Goal: Transaction & Acquisition: Purchase product/service

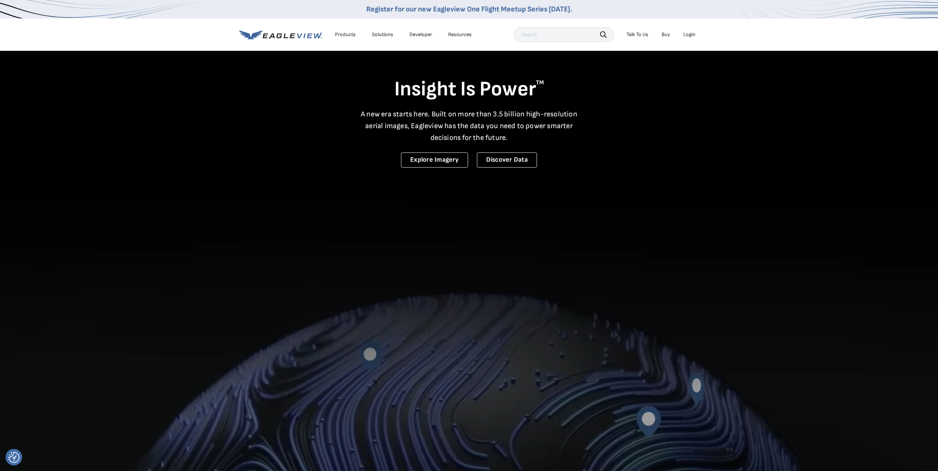
click at [688, 36] on div "Login" at bounding box center [689, 34] width 12 height 7
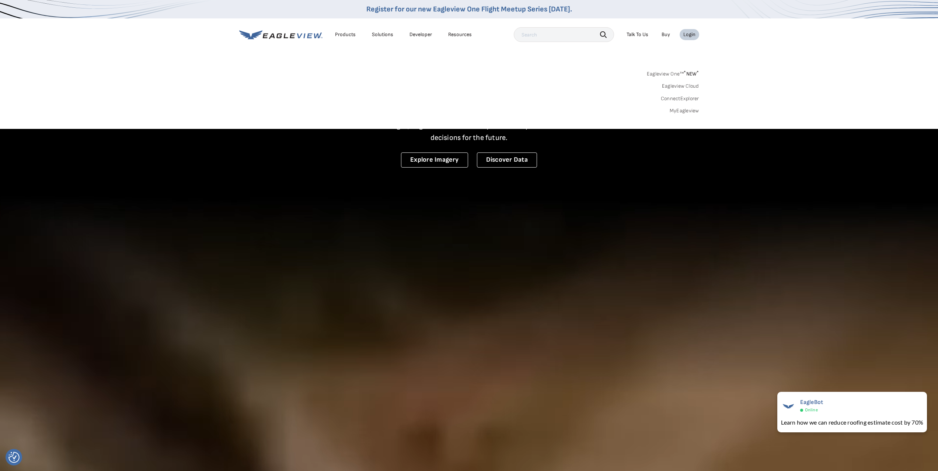
click at [690, 36] on div "Login" at bounding box center [689, 34] width 12 height 7
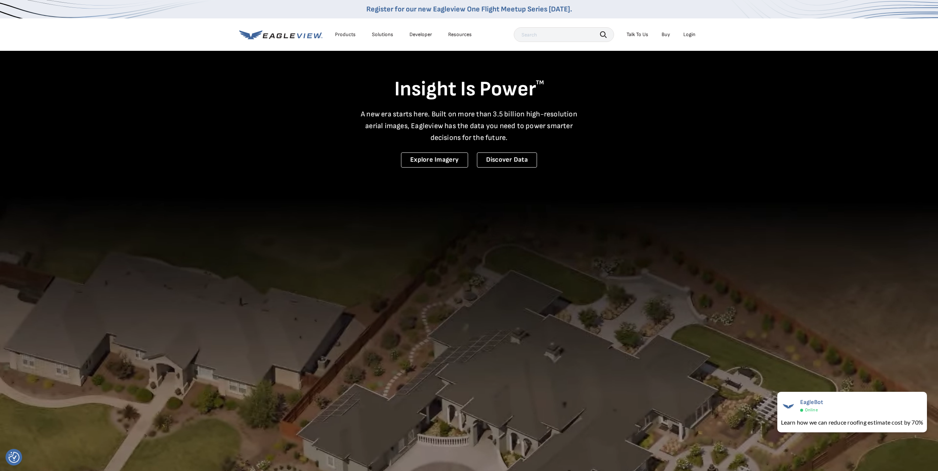
click at [692, 36] on div "Login" at bounding box center [689, 34] width 12 height 7
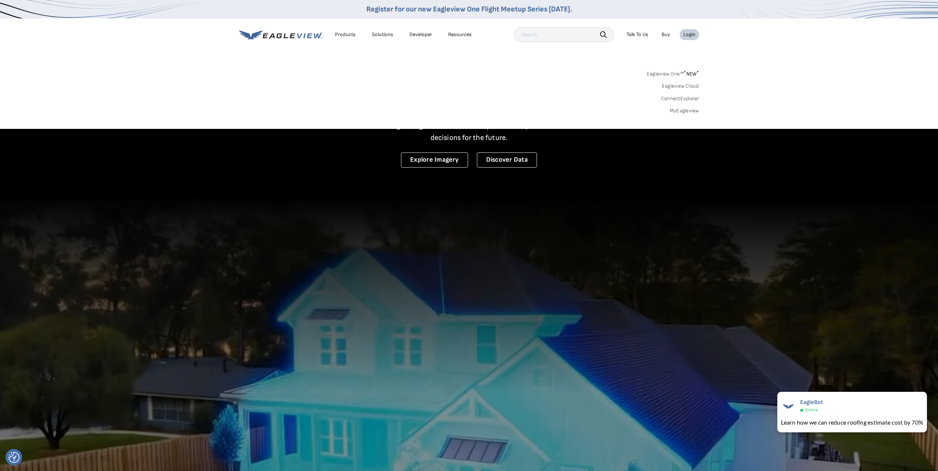
click at [683, 109] on link "MyEagleview" at bounding box center [683, 111] width 29 height 7
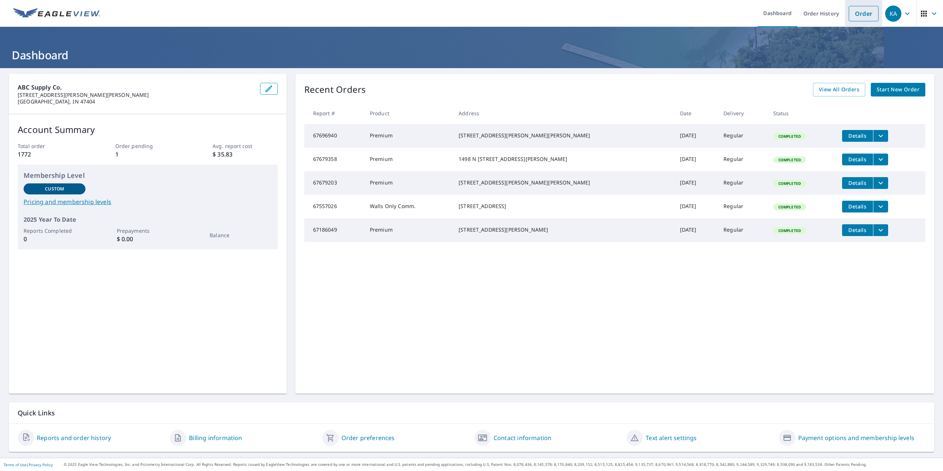
click at [855, 11] on link "Order" at bounding box center [864, 13] width 30 height 15
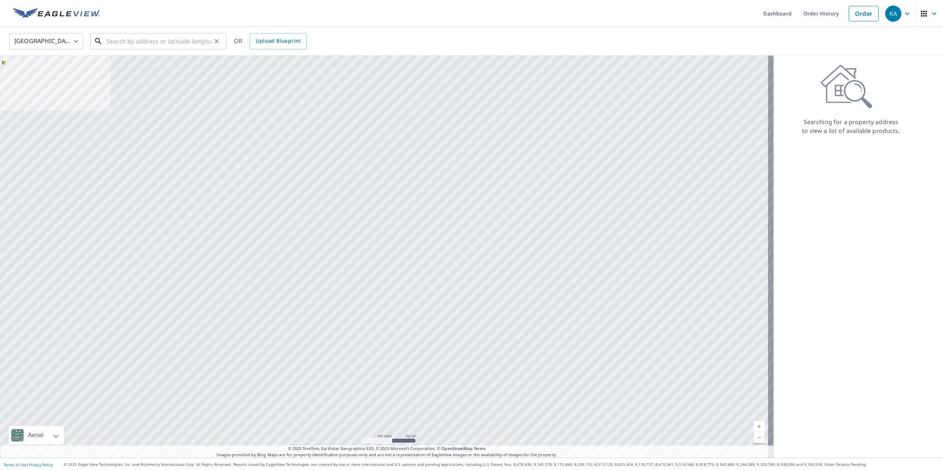
click at [121, 43] on input "text" at bounding box center [158, 41] width 105 height 21
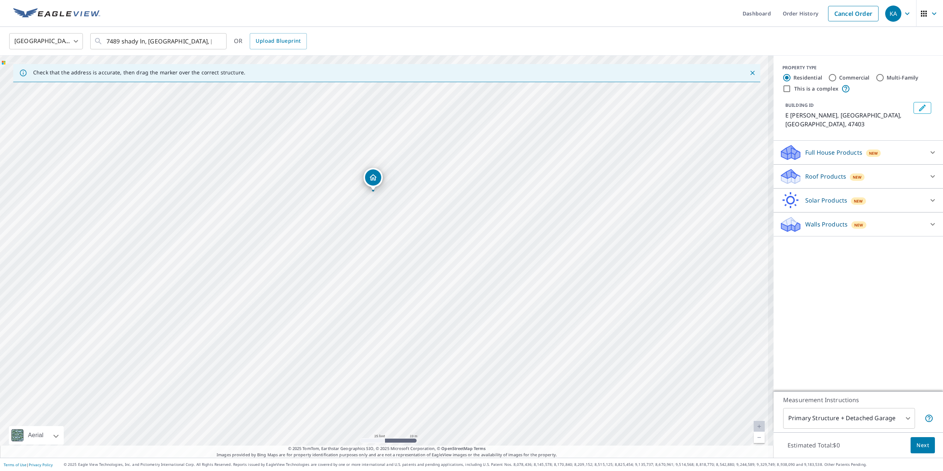
drag, startPoint x: 394, startPoint y: 264, endPoint x: 383, endPoint y: 198, distance: 66.5
click at [383, 198] on div "E [PERSON_NAME], IN 47403" at bounding box center [387, 257] width 774 height 402
drag, startPoint x: 398, startPoint y: 224, endPoint x: 402, endPoint y: 314, distance: 89.6
click at [402, 314] on div "E [PERSON_NAME], IN 47403" at bounding box center [387, 257] width 774 height 402
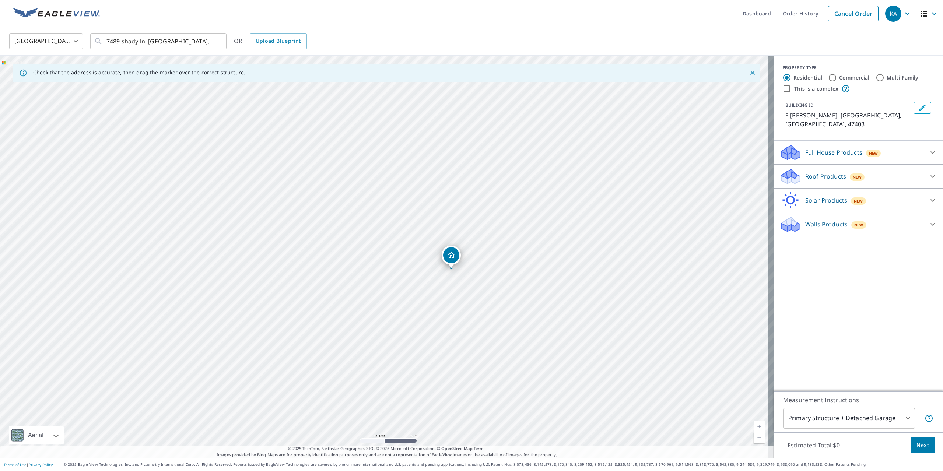
drag, startPoint x: 430, startPoint y: 221, endPoint x: 481, endPoint y: 239, distance: 54.2
click at [481, 239] on div "E [PERSON_NAME], IN 47403" at bounding box center [387, 257] width 774 height 402
click at [290, 238] on div "E [PERSON_NAME], IN 47403" at bounding box center [387, 257] width 774 height 402
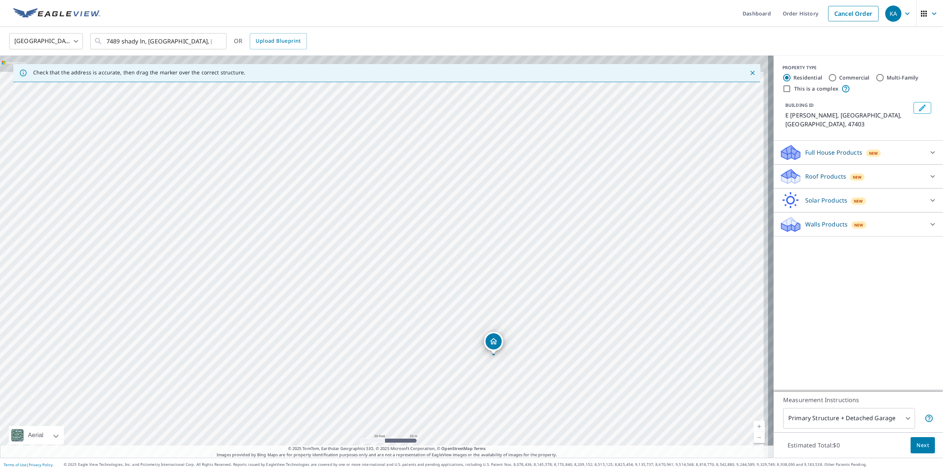
click at [350, 336] on div "E [PERSON_NAME], IN 47403" at bounding box center [387, 257] width 774 height 402
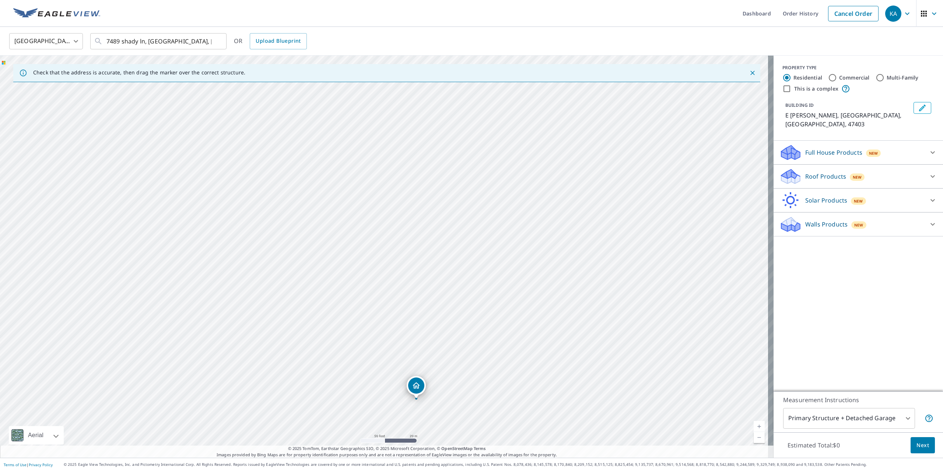
drag, startPoint x: 419, startPoint y: 244, endPoint x: 342, endPoint y: 288, distance: 89.1
click at [342, 288] on div "E [PERSON_NAME], IN 47403" at bounding box center [387, 257] width 774 height 402
drag, startPoint x: 358, startPoint y: 298, endPoint x: 348, endPoint y: 303, distance: 11.6
click at [348, 303] on div "E [PERSON_NAME], IN 47403" at bounding box center [387, 257] width 774 height 402
drag, startPoint x: 371, startPoint y: 221, endPoint x: 391, endPoint y: 242, distance: 28.4
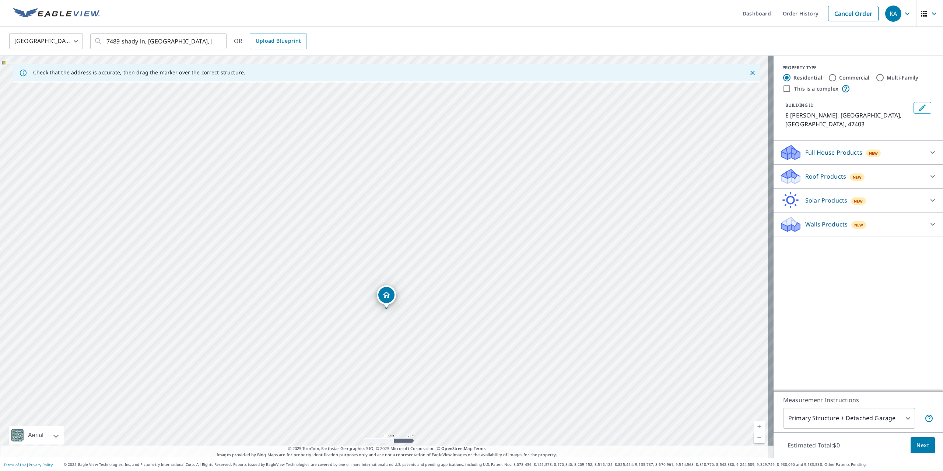
click at [391, 242] on div "E [PERSON_NAME], IN 47403" at bounding box center [387, 257] width 774 height 402
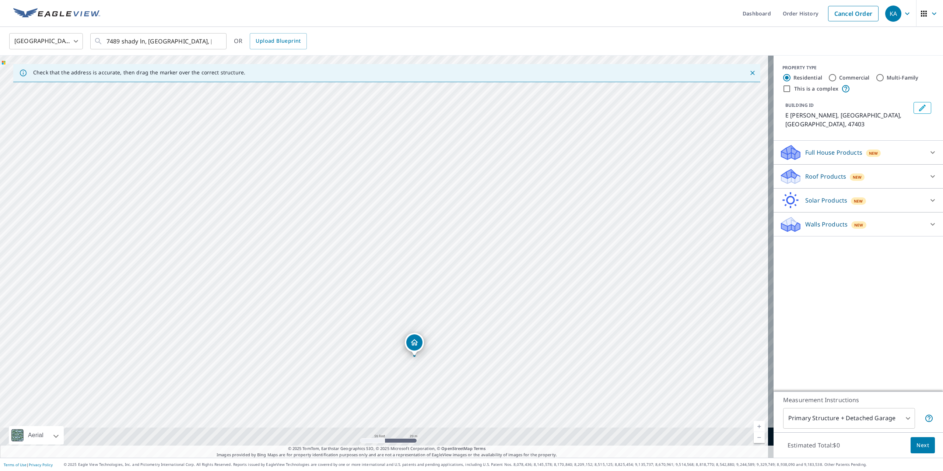
drag, startPoint x: 393, startPoint y: 267, endPoint x: 405, endPoint y: 126, distance: 141.3
click at [405, 126] on div "E [PERSON_NAME], IN 47403" at bounding box center [387, 257] width 774 height 402
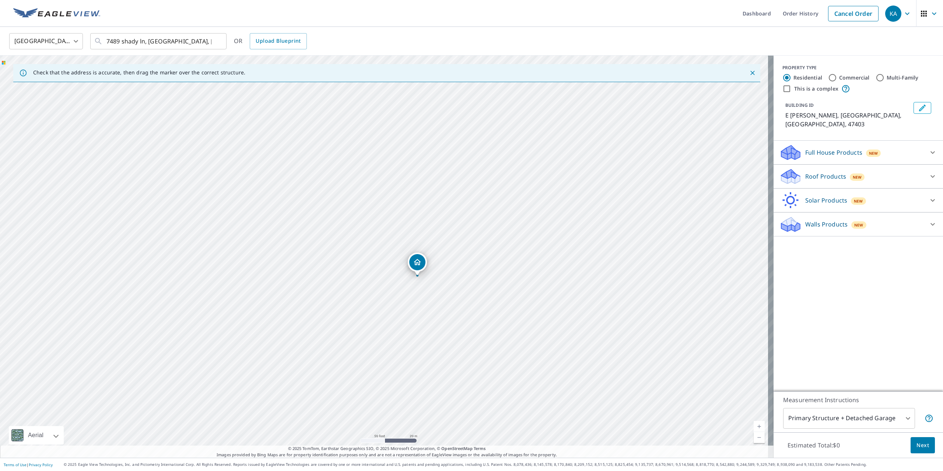
click at [426, 153] on div "E [PERSON_NAME], IN 47403" at bounding box center [387, 257] width 774 height 402
click at [436, 181] on div "E [PERSON_NAME], IN 47403" at bounding box center [387, 257] width 774 height 402
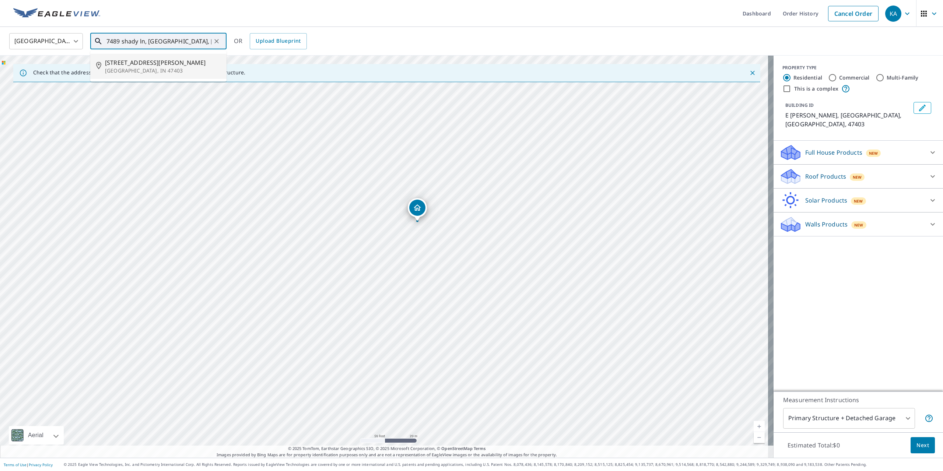
drag, startPoint x: 200, startPoint y: 43, endPoint x: 78, endPoint y: 50, distance: 122.5
click at [80, 57] on div "[GEOGRAPHIC_DATA] [GEOGRAPHIC_DATA] ​ [STREET_ADDRESS] ​ [STREET_ADDRESS] OR Up…" at bounding box center [471, 242] width 943 height 431
click at [150, 64] on span "[STREET_ADDRESS]" at bounding box center [163, 62] width 116 height 9
type input "[STREET_ADDRESS][PERSON_NAME]"
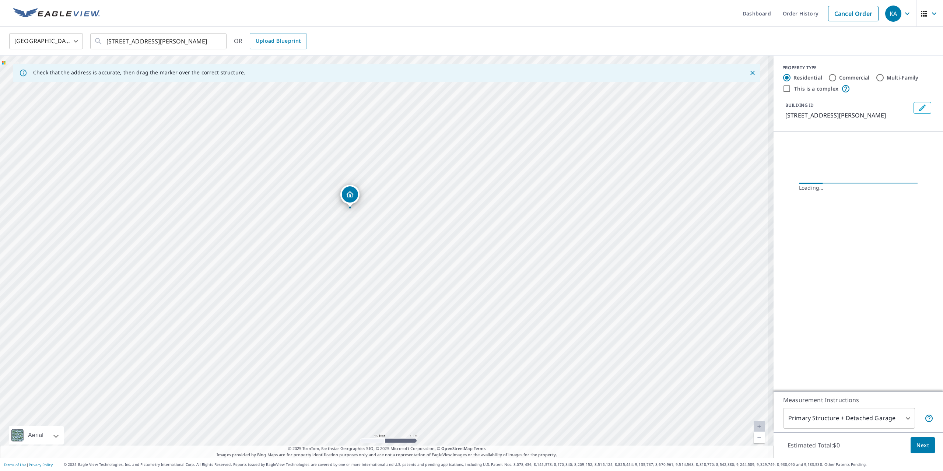
drag, startPoint x: 416, startPoint y: 257, endPoint x: 413, endPoint y: 209, distance: 48.3
click at [413, 209] on div "[STREET_ADDRESS][PERSON_NAME]" at bounding box center [387, 257] width 774 height 402
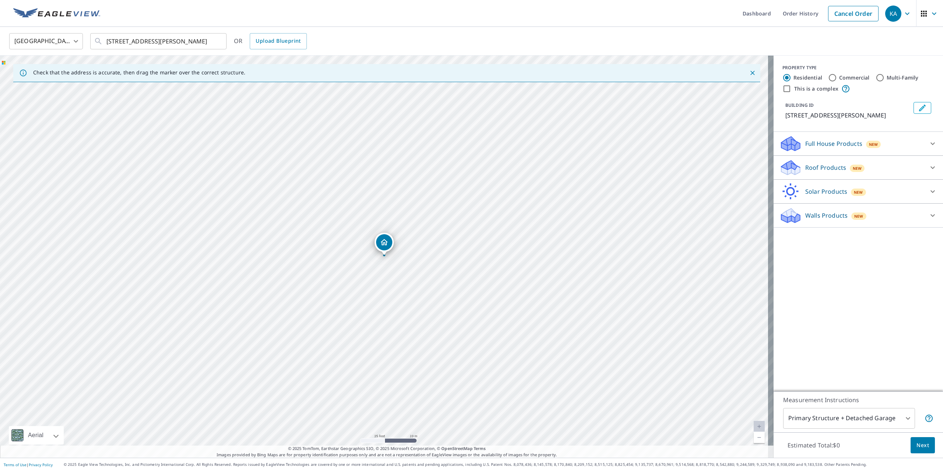
click at [392, 150] on div "[STREET_ADDRESS][PERSON_NAME]" at bounding box center [387, 257] width 774 height 402
drag, startPoint x: 441, startPoint y: 294, endPoint x: 458, endPoint y: 328, distance: 37.9
click at [458, 328] on div "[STREET_ADDRESS][PERSON_NAME]" at bounding box center [387, 257] width 774 height 402
drag, startPoint x: 477, startPoint y: 346, endPoint x: 481, endPoint y: 297, distance: 49.9
click at [481, 297] on div "[STREET_ADDRESS][PERSON_NAME]" at bounding box center [387, 257] width 774 height 402
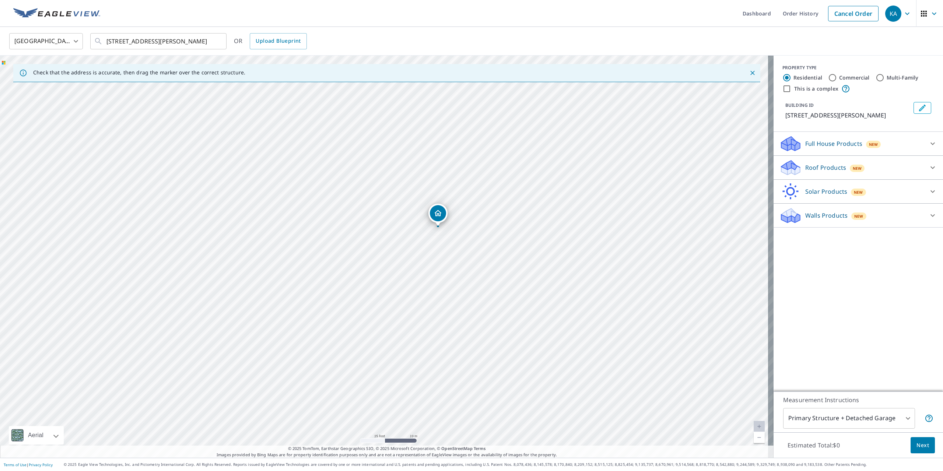
drag, startPoint x: 433, startPoint y: 321, endPoint x: 444, endPoint y: 221, distance: 100.1
drag, startPoint x: 421, startPoint y: 343, endPoint x: 417, endPoint y: 296, distance: 46.7
click at [423, 299] on div "[STREET_ADDRESS][PERSON_NAME]" at bounding box center [387, 257] width 774 height 402
drag, startPoint x: 386, startPoint y: 202, endPoint x: 364, endPoint y: 369, distance: 168.4
drag, startPoint x: 935, startPoint y: 177, endPoint x: 930, endPoint y: 178, distance: 5.2
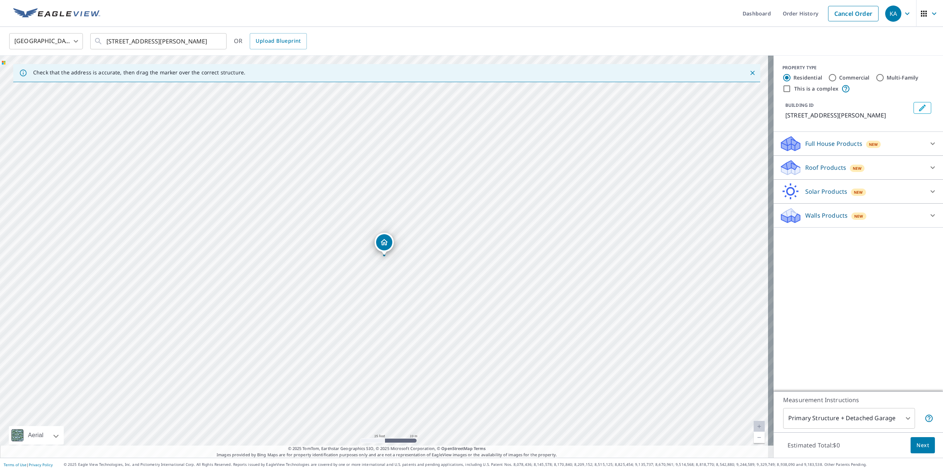
click at [934, 176] on div at bounding box center [933, 168] width 18 height 18
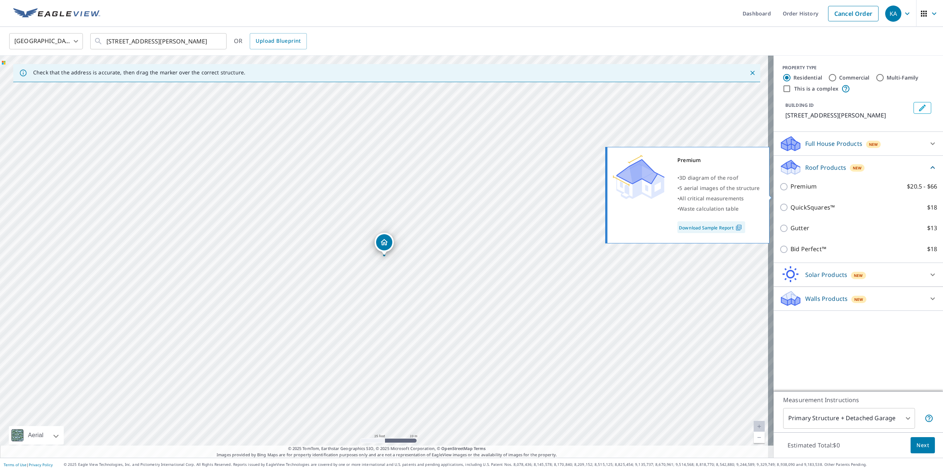
click at [780, 191] on input "Premium $20.5 - $66" at bounding box center [785, 186] width 11 height 9
checkbox input "true"
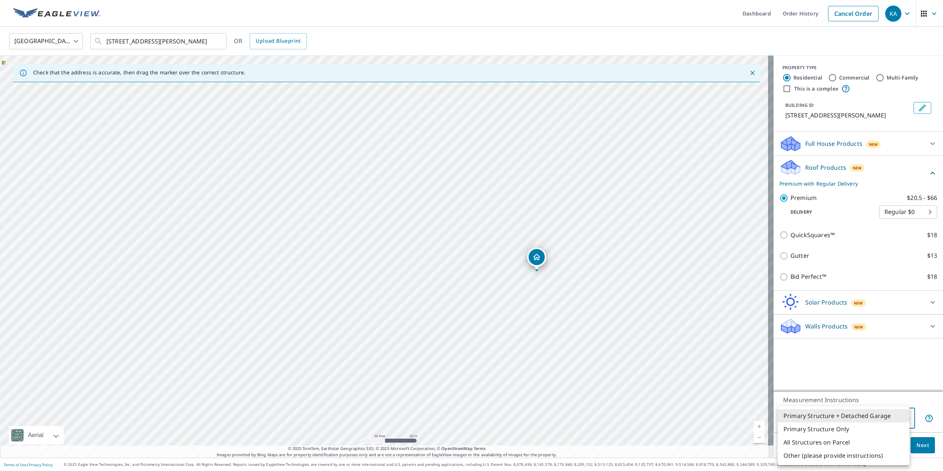
click at [904, 417] on body "KA KA Dashboard Order History Cancel Order KA [GEOGRAPHIC_DATA] [GEOGRAPHIC_DAT…" at bounding box center [471, 235] width 943 height 471
click at [839, 415] on li "Primary Structure + Detached Garage" at bounding box center [844, 415] width 132 height 13
click at [893, 417] on body "KA KA Dashboard Order History Cancel Order KA [GEOGRAPHIC_DATA] [GEOGRAPHIC_DAT…" at bounding box center [471, 235] width 943 height 471
click at [829, 457] on li "Other (please provide instructions)" at bounding box center [844, 455] width 132 height 13
type input "5"
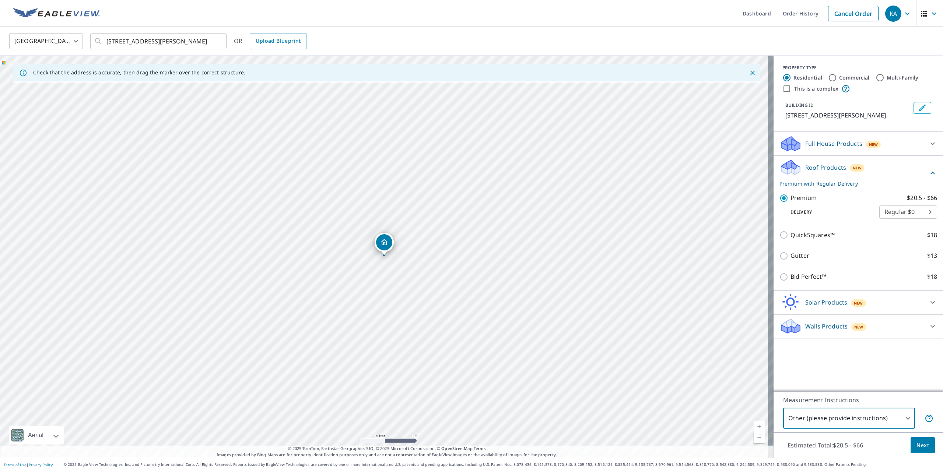
click at [919, 449] on span "Next" at bounding box center [923, 445] width 13 height 9
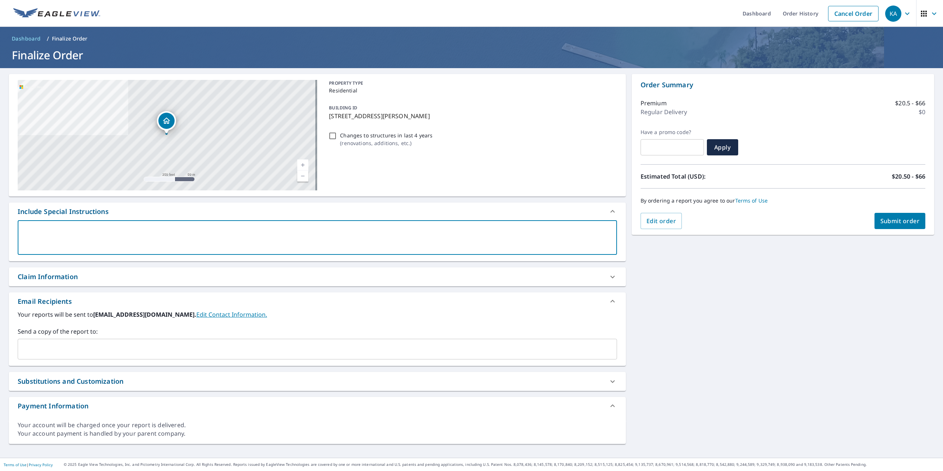
click at [70, 231] on textarea at bounding box center [317, 237] width 589 height 21
type textarea "P"
type textarea "x"
type textarea "Pl"
type textarea "x"
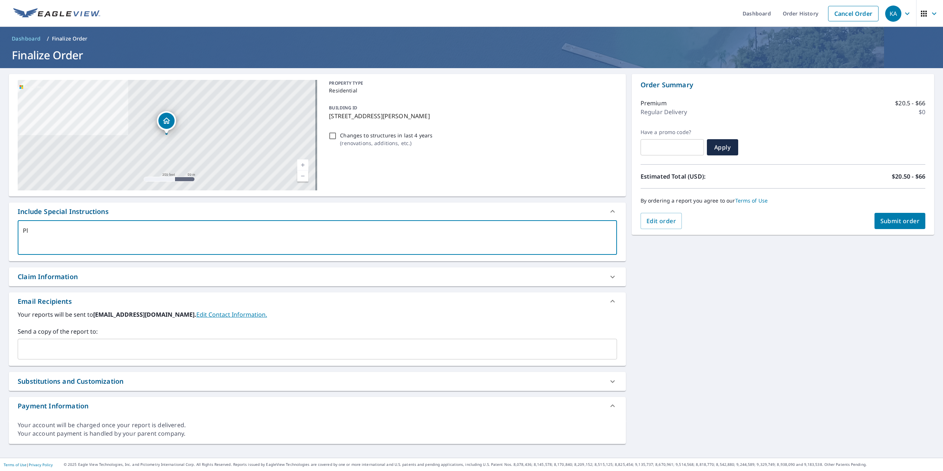
type textarea "Ple"
type textarea "x"
type textarea "Plea"
type textarea "x"
type textarea "Pleas"
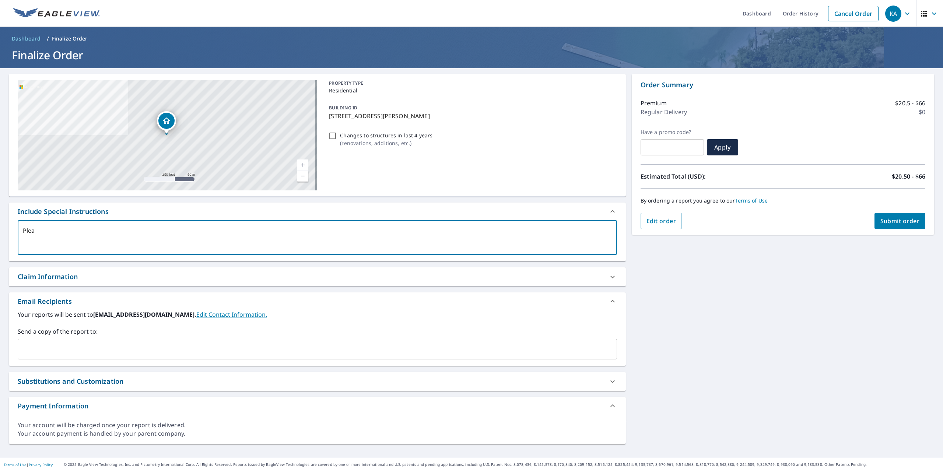
type textarea "x"
type textarea "Please"
type textarea "x"
type textarea "Please"
type textarea "x"
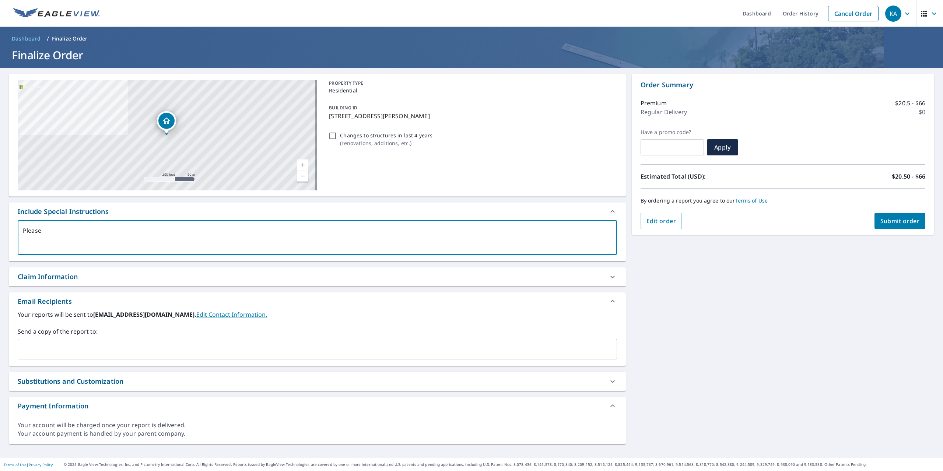
type textarea "Please p"
type textarea "x"
type textarea "Please pr"
type textarea "x"
type textarea "Please pri"
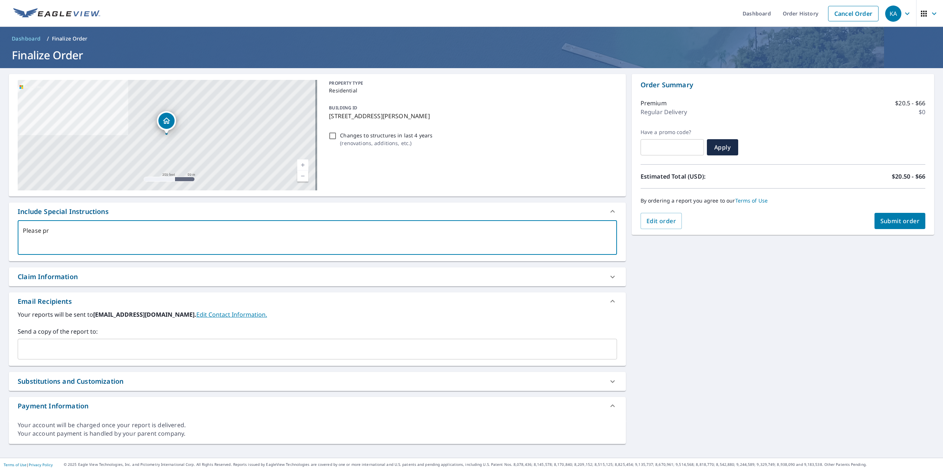
type textarea "x"
type textarea "Please pric"
type textarea "x"
type textarea "Please price"
type textarea "x"
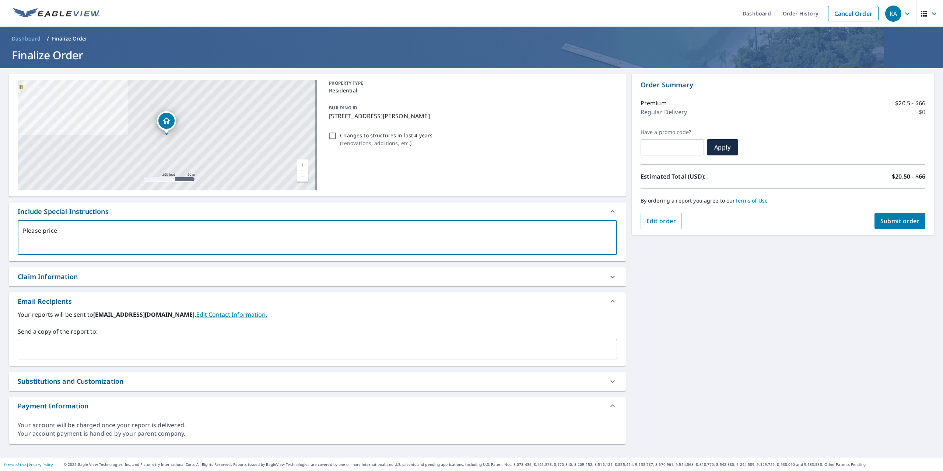
type textarea "Please price"
type textarea "x"
type textarea "Please price"
type textarea "x"
type textarea "Please pric"
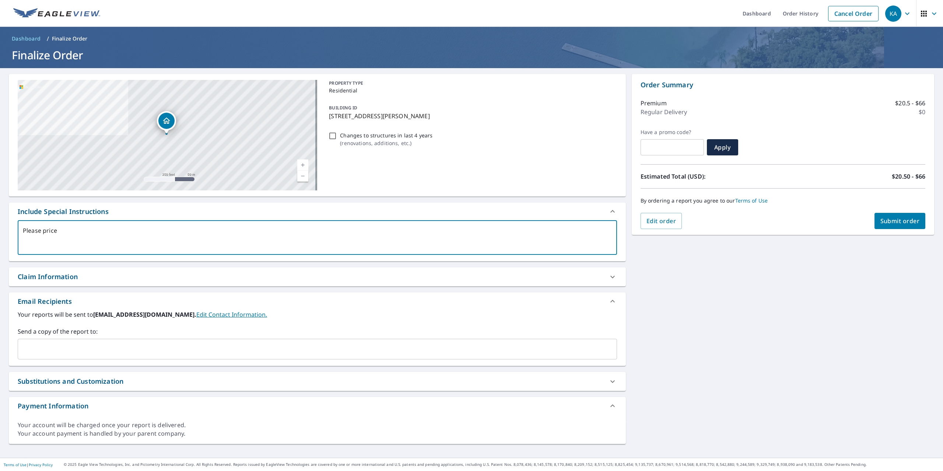
type textarea "x"
type textarea "Please pri"
type textarea "x"
type textarea "Please pr"
type textarea "x"
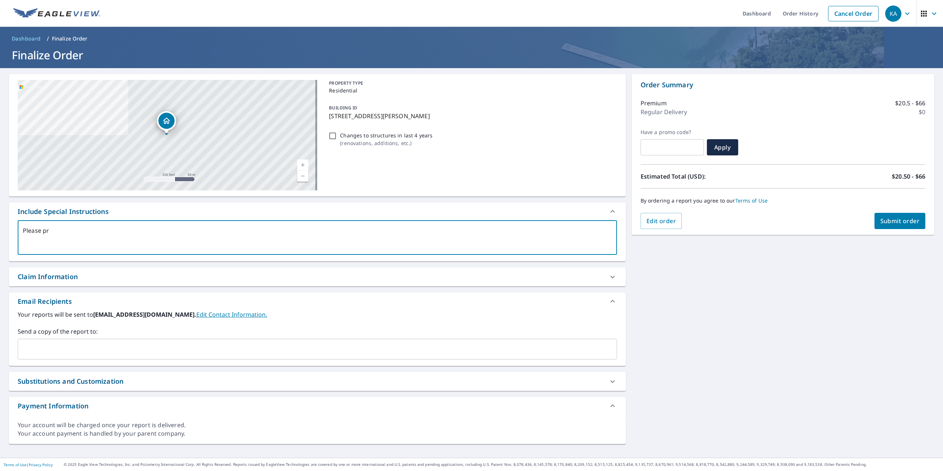
type textarea "Please p"
type textarea "x"
type textarea "Please"
type textarea "x"
type textarea "Please i"
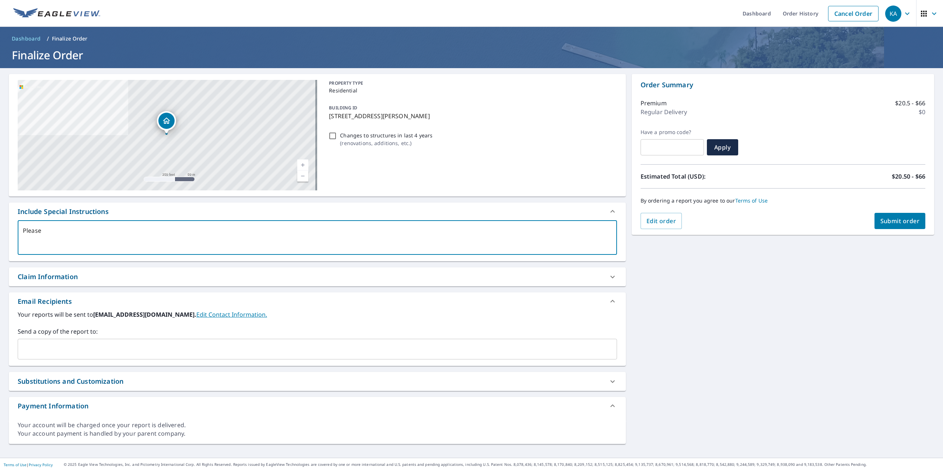
type textarea "x"
type textarea "Please in"
type textarea "x"
type textarea "Please inc"
type textarea "x"
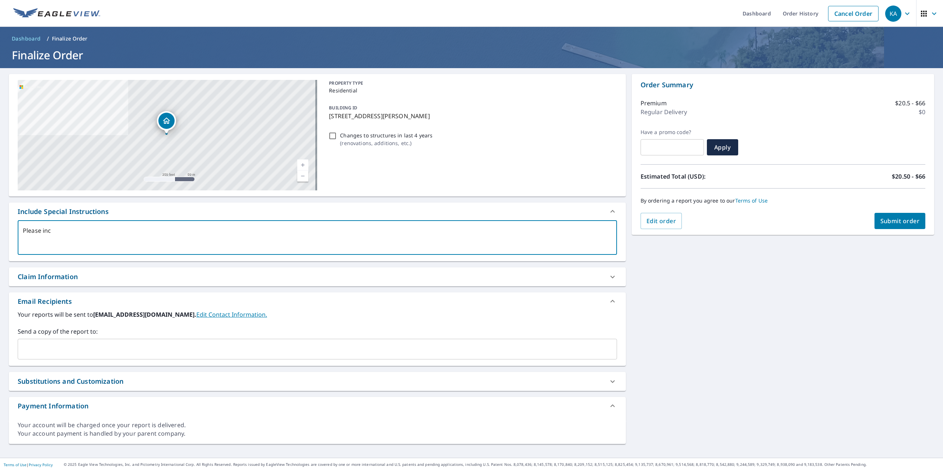
type textarea "Please incl"
type textarea "x"
type textarea "Please inclu"
type textarea "x"
type textarea "Please includ"
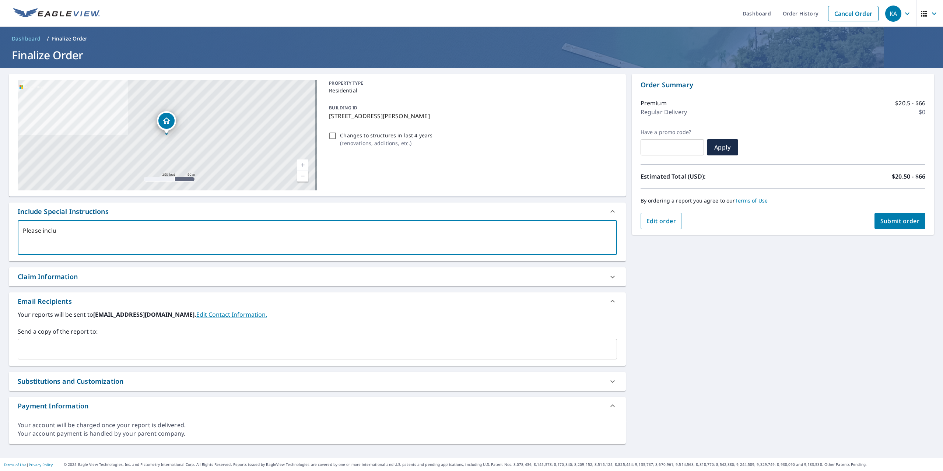
type textarea "x"
type textarea "Please include"
type textarea "x"
type textarea "Please include"
type textarea "x"
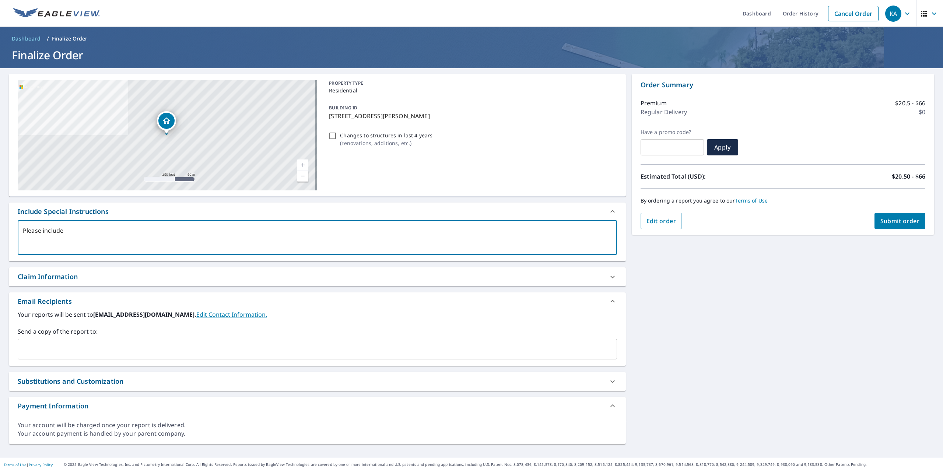
type textarea "Please include t"
type textarea "x"
type textarea "Please include th"
type textarea "x"
type textarea "Please include the"
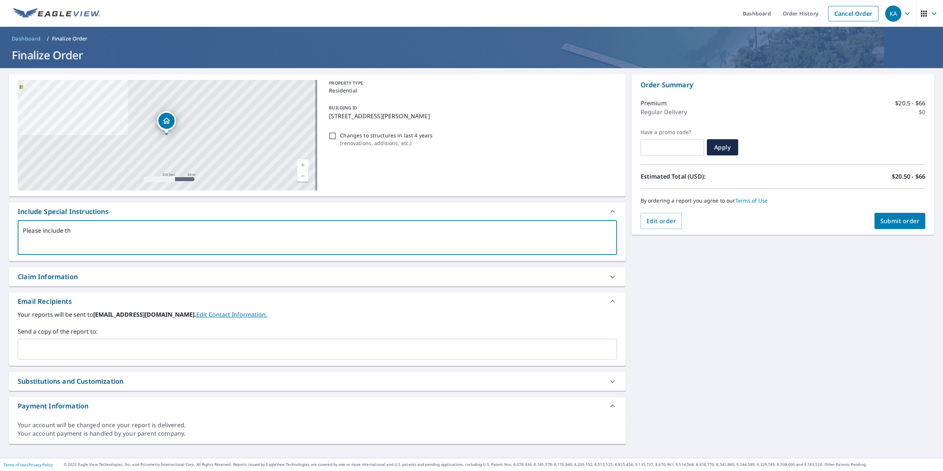
type textarea "x"
type textarea "Please include the"
type textarea "x"
type textarea "Please include the h"
type textarea "x"
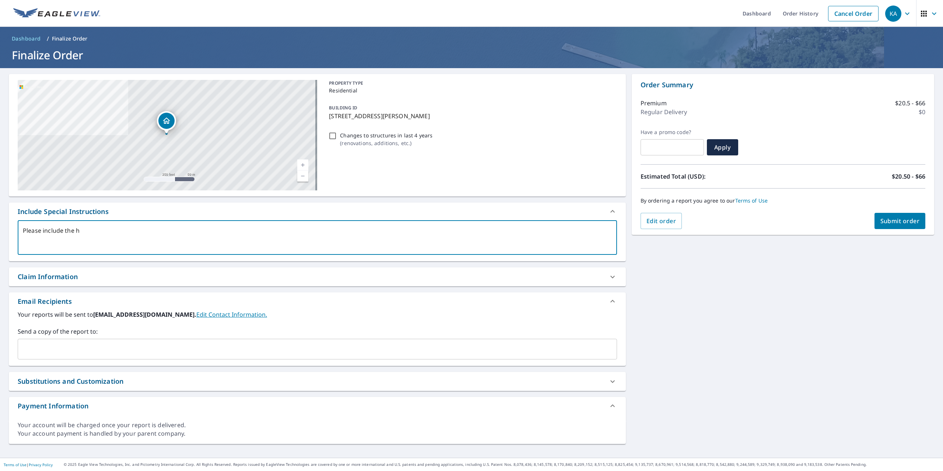
type textarea "Please include the ho"
type textarea "x"
type textarea "Please include the hous"
type textarea "x"
type textarea "Please include the house"
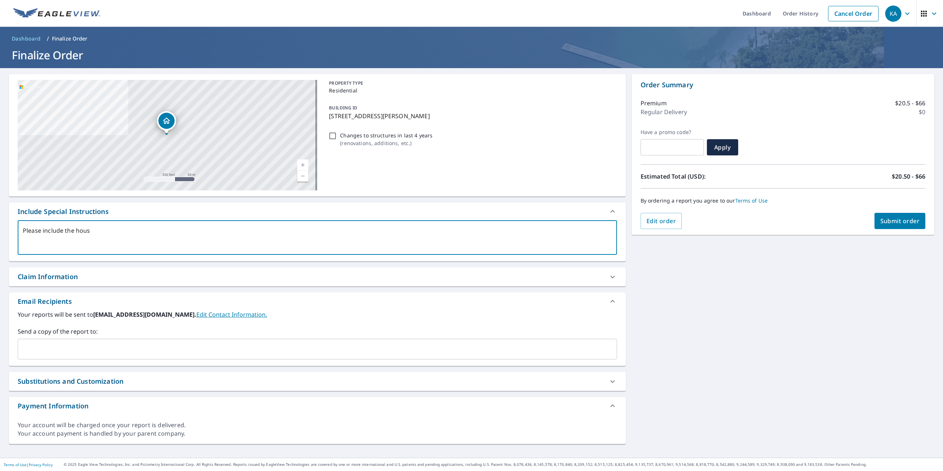
type textarea "x"
type textarea "Please include the house"
type textarea "x"
type textarea "Please include the house l"
type textarea "x"
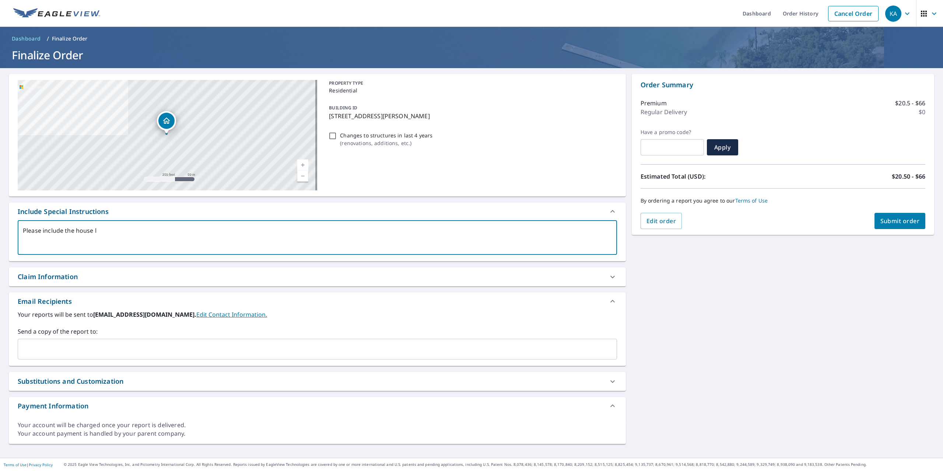
type textarea "Please include the house la"
type textarea "x"
type textarea "Please include the house lab"
type textarea "x"
type textarea "Please include the house labe"
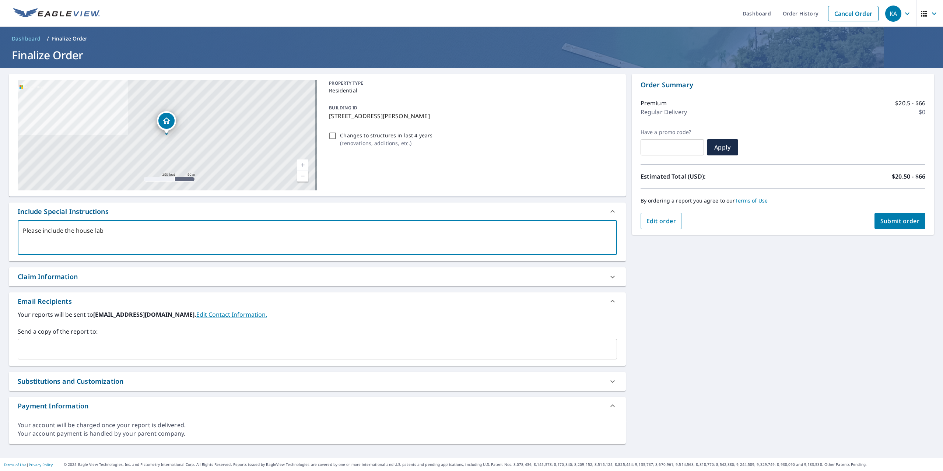
type textarea "x"
type textarea "Please include the house label"
type textarea "x"
type textarea "Please include the house labele"
type textarea "x"
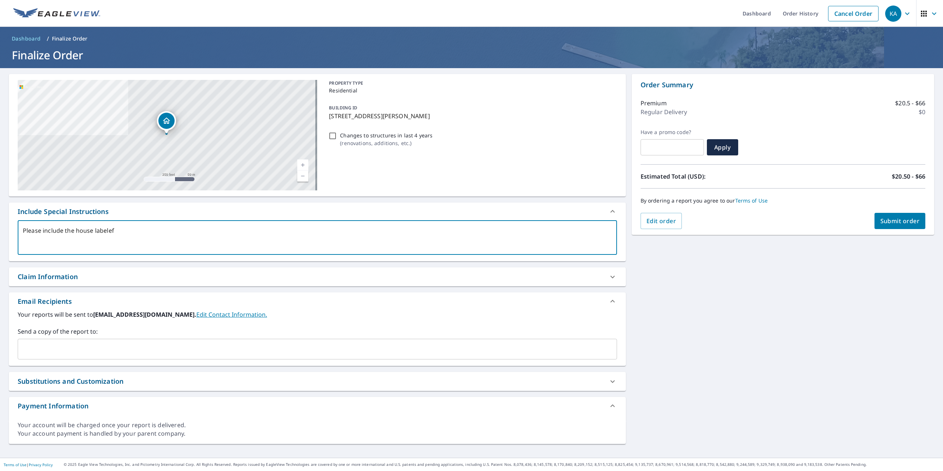
type textarea "Please include the house labelefd"
type textarea "x"
type textarea "Please include the house labelefd"
type textarea "x"
type textarea "Please include the house labelefd 7"
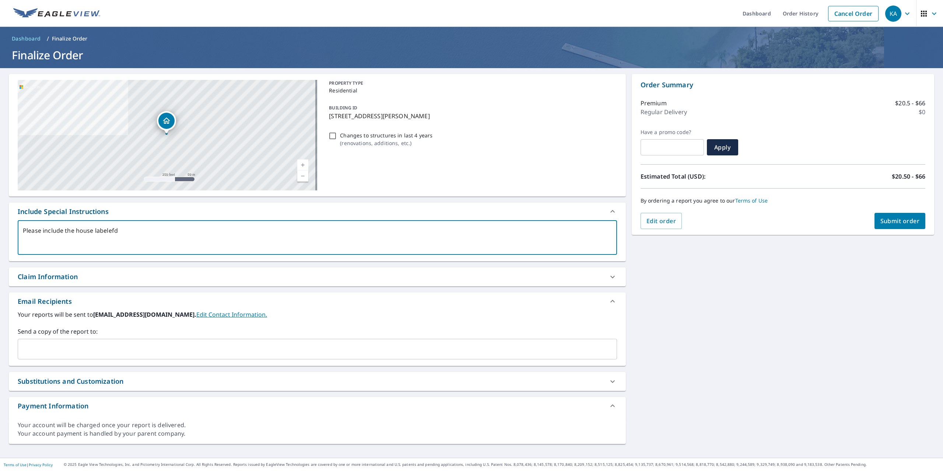
type textarea "x"
type textarea "Please include the house labelefd 74"
type textarea "x"
type textarea "Please include the house labelefd 749"
type textarea "x"
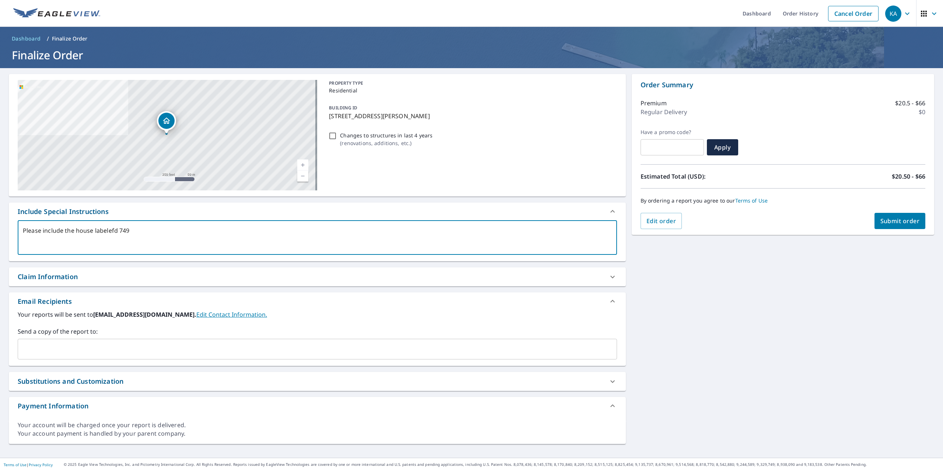
type textarea "Please include the house labelefd 7498"
type textarea "x"
type textarea "Please include the house labelefd 749"
type textarea "x"
type textarea "Please include the house labelefd 7"
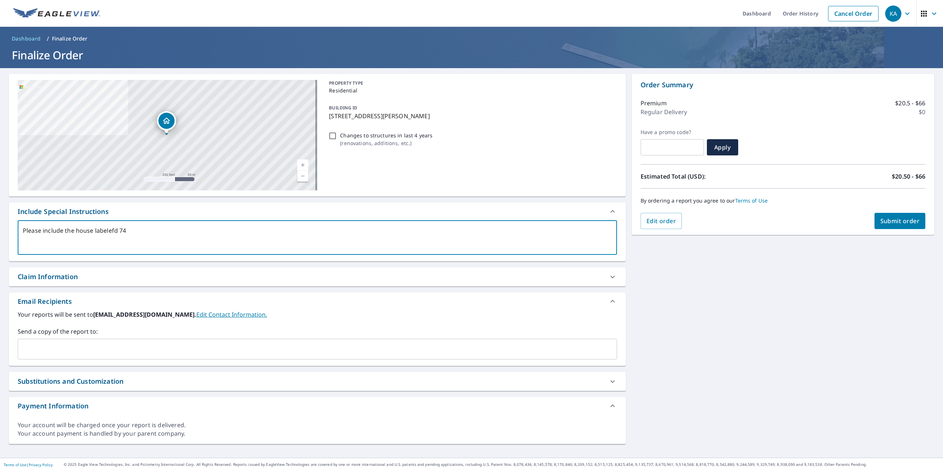
type textarea "x"
type textarea "Please include the house labelefd"
type textarea "x"
type textarea "Please include the house labelef"
type textarea "x"
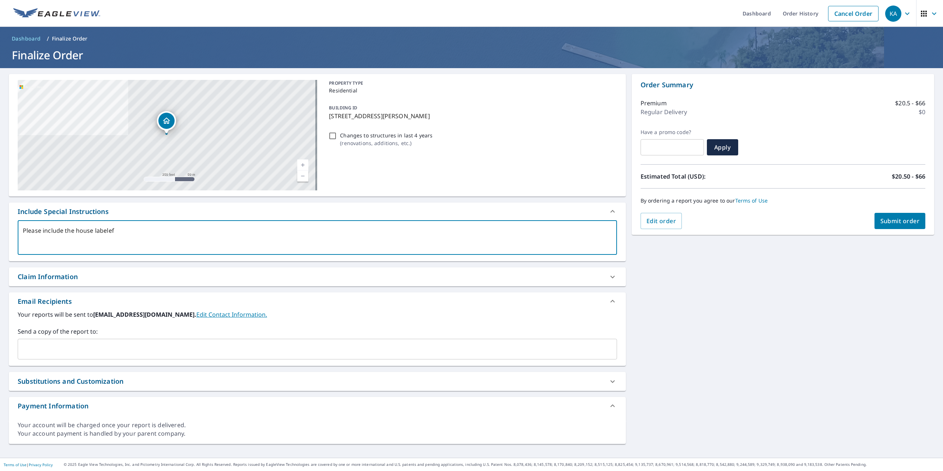
type textarea "Please include the house labele"
type textarea "x"
type textarea "Please include the house labeled"
type textarea "x"
type textarea "Please include the house labeled"
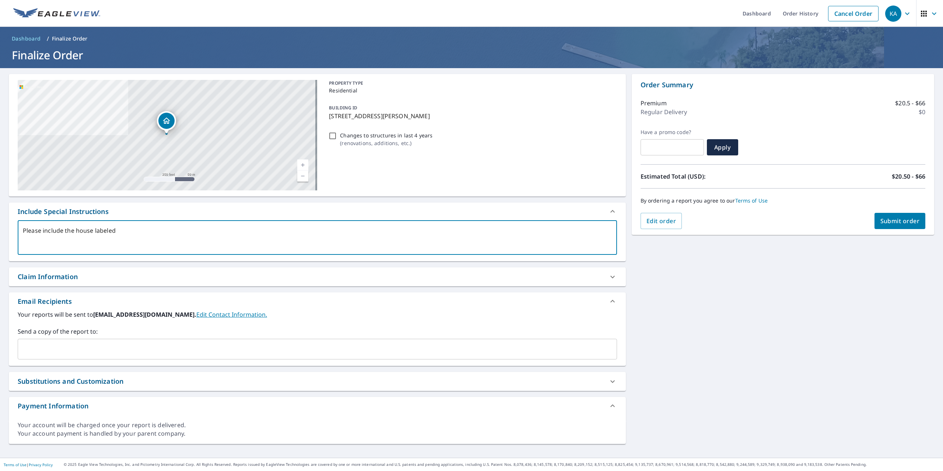
type textarea "x"
type textarea "Please include the house labeled 7"
type textarea "x"
type textarea "Please include the house labeled 74"
type textarea "x"
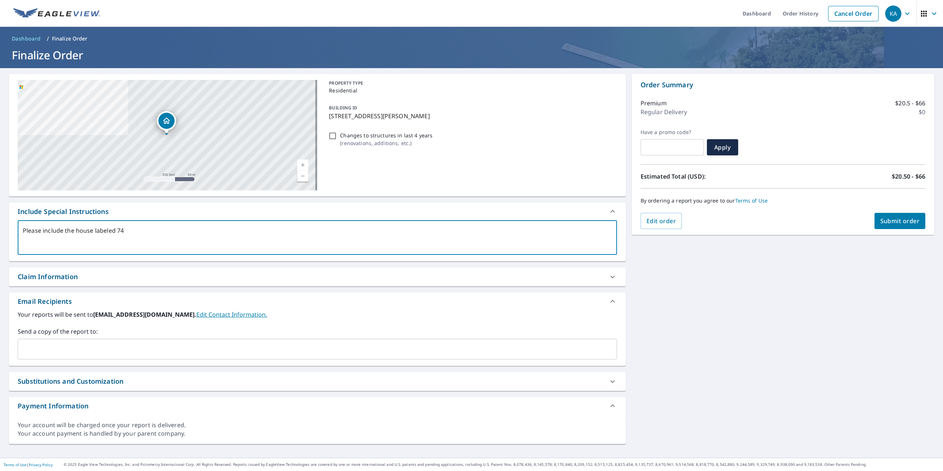
type textarea "Please include the house labeled 749"
type textarea "x"
type textarea "Please include the house labeled 7498"
type textarea "x"
type textarea "Please include the house labeled 7498,"
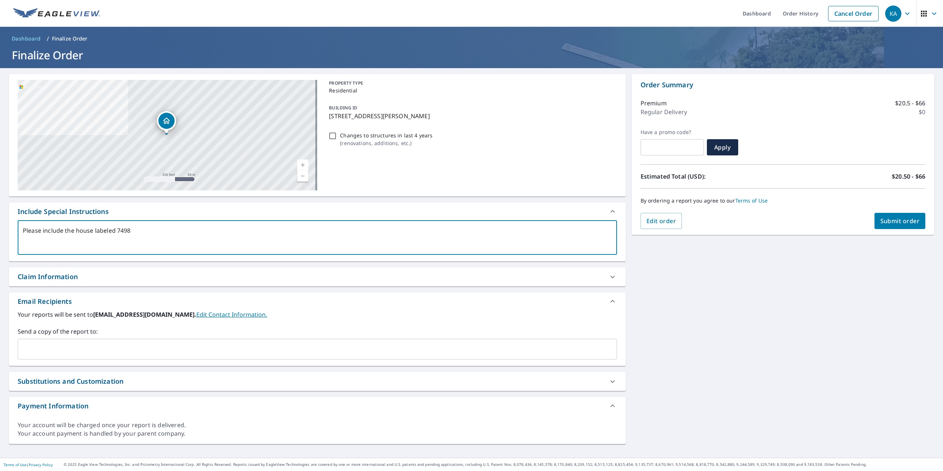
type textarea "x"
type textarea "Please include the house labeled 7498,"
type textarea "x"
type textarea "Please include the house labeled 7498, a"
type textarea "x"
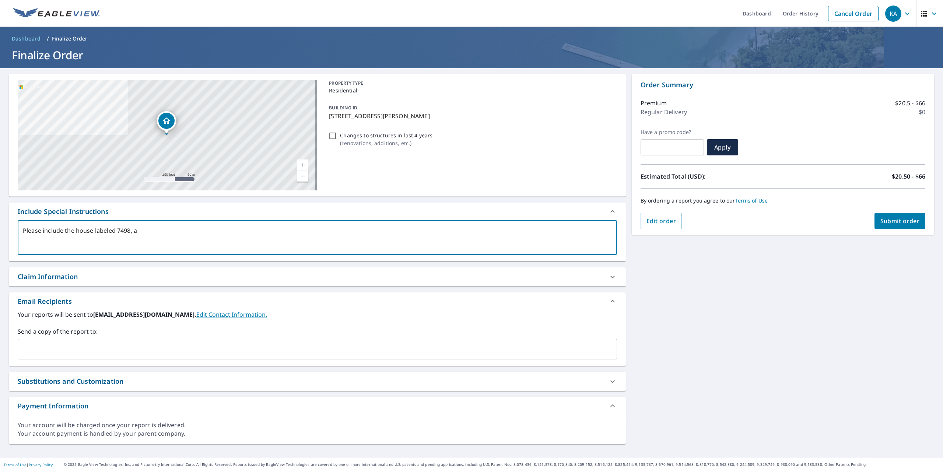
type textarea "Please include the house labeled 7498, an"
type textarea "x"
type textarea "Please include the house labeled 7498, and"
type textarea "x"
type textarea "Please include the house labeled 7498, and"
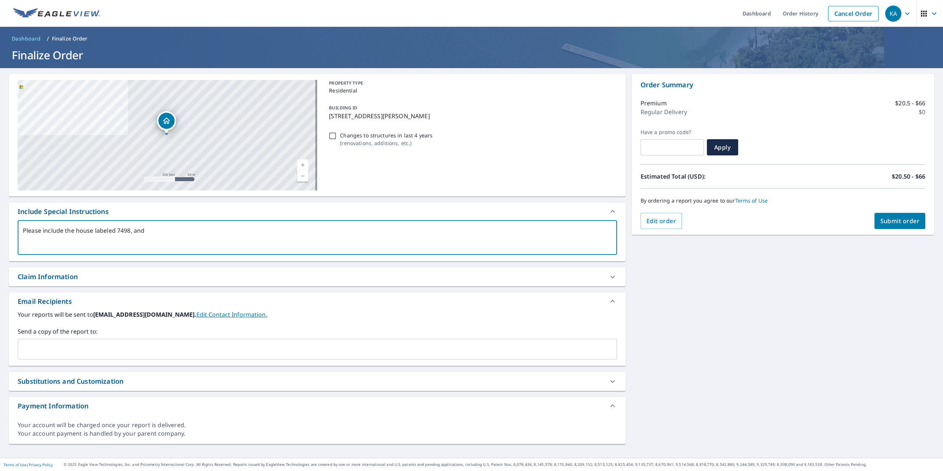
type textarea "x"
type textarea "Please include the house labeled 7498, and t"
type textarea "x"
type textarea "Please include the house labeled 7498, and th"
type textarea "x"
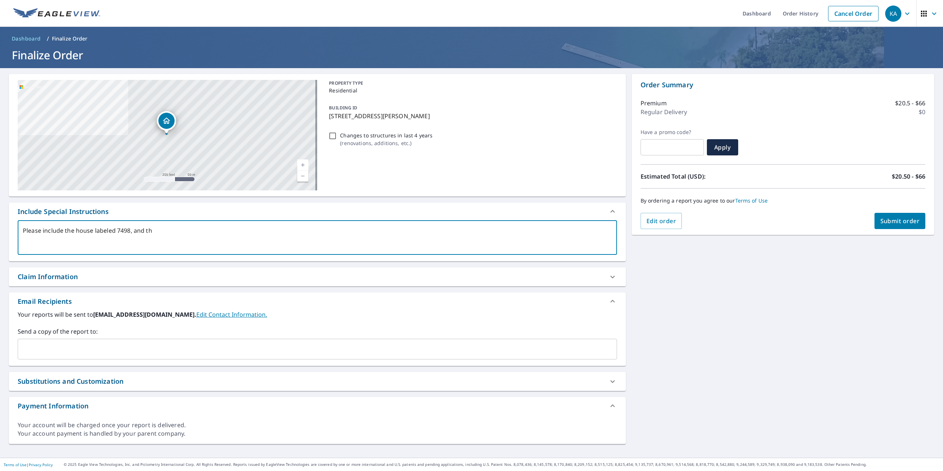
type textarea "Please include the house labeled 7498, and the"
type textarea "x"
type textarea "Please include the house labeled 7498, and the"
type textarea "x"
type textarea "Please include the house labeled 7498, and the g"
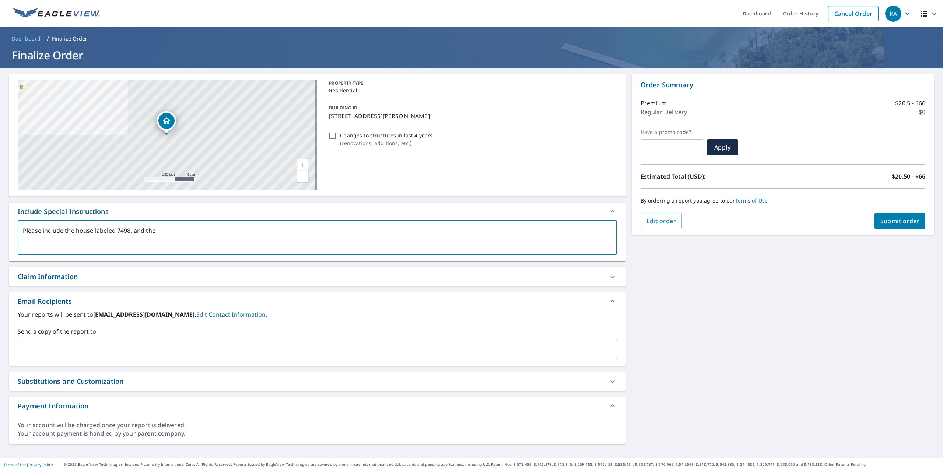
type textarea "x"
type textarea "Please include the house labeled 7498, and the ga"
type textarea "x"
type textarea "Please include the house labeled 7498, and the gar"
type textarea "x"
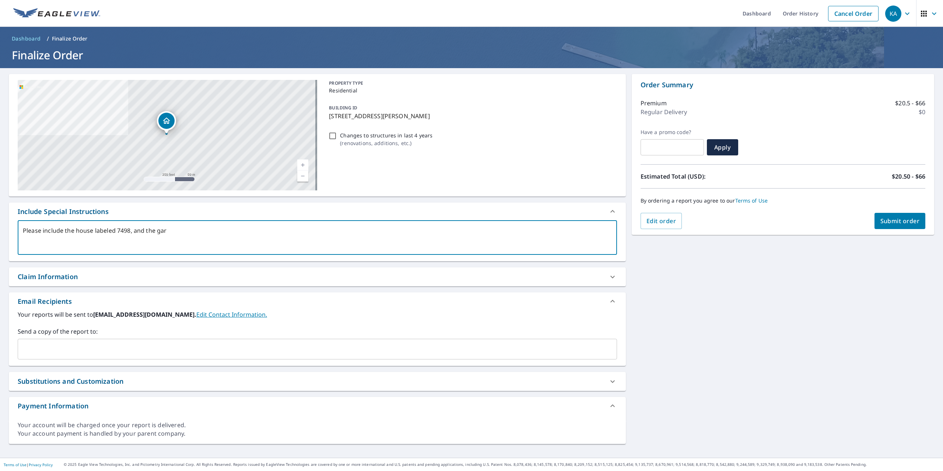
type textarea "Please include the house labeled 7498, and the gara"
type textarea "x"
type textarea "Please include the house labeled 7498, and the garag"
type textarea "x"
type textarea "Please include the house labeled 7498, and the garage"
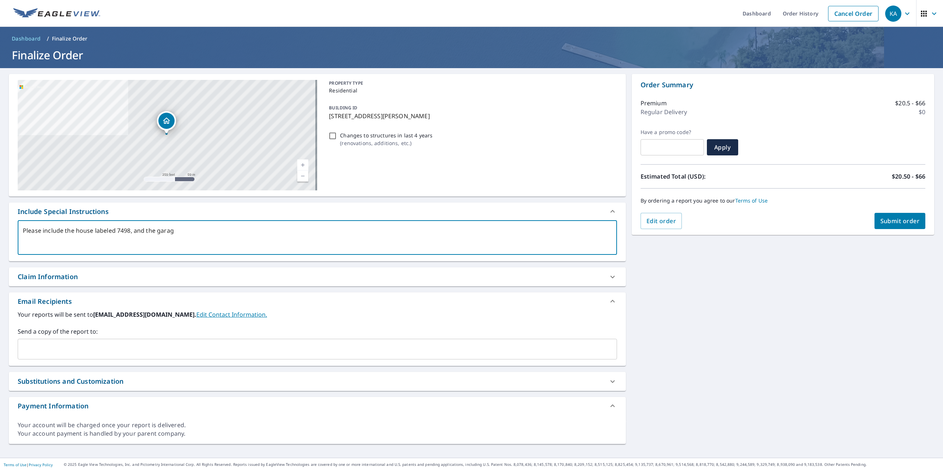
type textarea "x"
type textarea "Please include the house labeled 7498, and the garage"
type textarea "x"
type textarea "Please include the house labeled 7498, and the garage t"
type textarea "x"
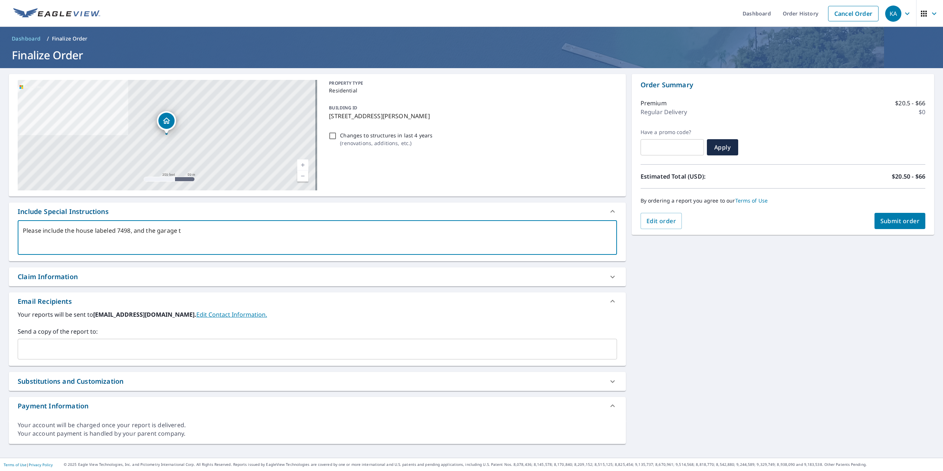
type textarea "Please include the house labeled 7498, and the garage th"
type textarea "x"
type textarea "Please include the house labeled 7498, and the garage that"
type textarea "x"
type textarea "Please include the house labeled 7498, and the garage that"
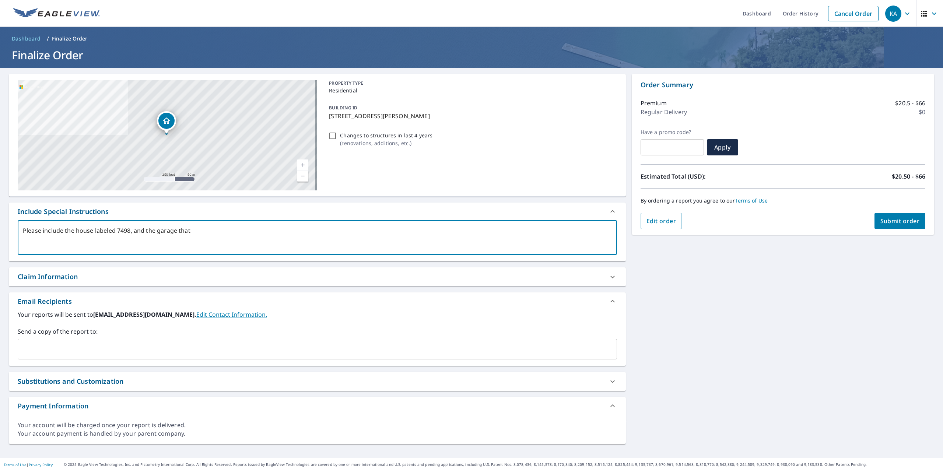
type textarea "x"
type textarea "Please include the house labeled 7498, and the garage that I"
type textarea "x"
type textarea "Please include the house labeled 7498, and the garage that I"
type textarea "x"
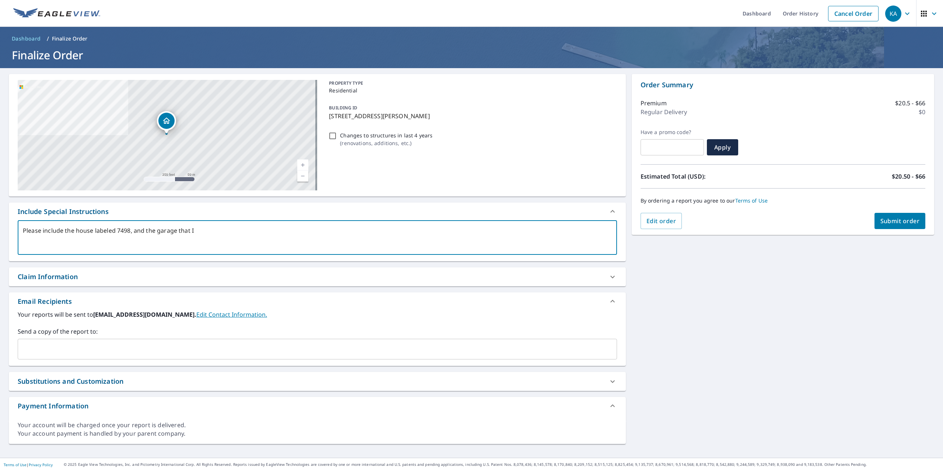
type textarea "Please include the house labeled 7498, and the garage that I h"
type textarea "x"
type textarea "Please include the house labeled 7498, and the garage that I"
type textarea "x"
type textarea "Please include the house labeled 7498, and the garage that I po"
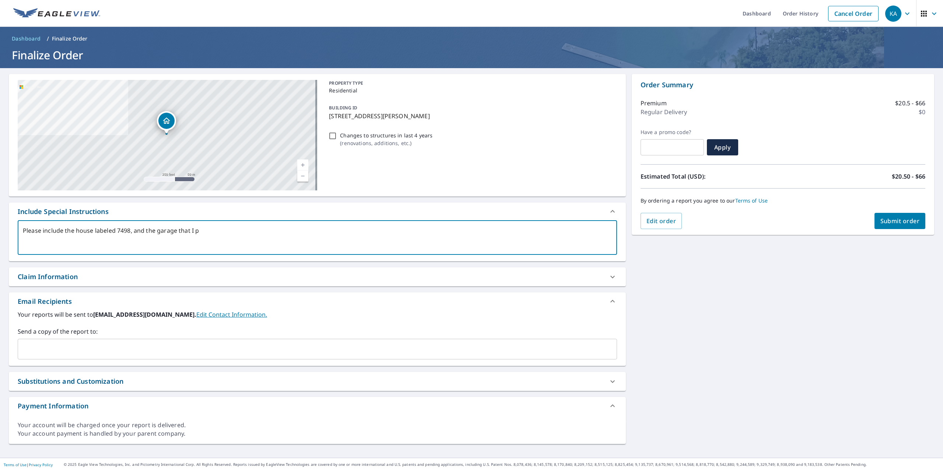
type textarea "x"
type textarea "Please include the house labeled 7498, and the garage that I p"
type textarea "x"
type textarea "Please include the house labeled 7498, and the garage that I pu"
type textarea "x"
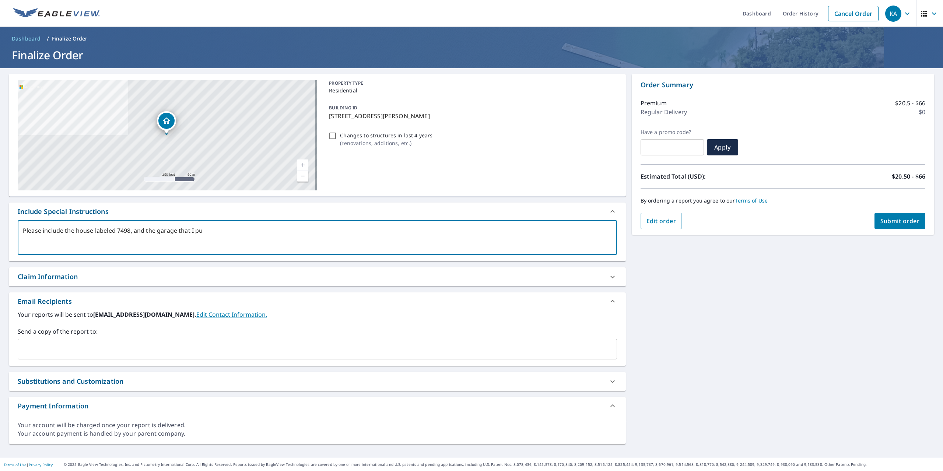
type textarea "Please include the house labeled 7498, and the garage that I put"
type textarea "x"
type textarea "Please include the house labeled 7498, and the garage that I put"
type textarea "x"
type textarea "Please include the house labeled 7498, and the garage that I put t"
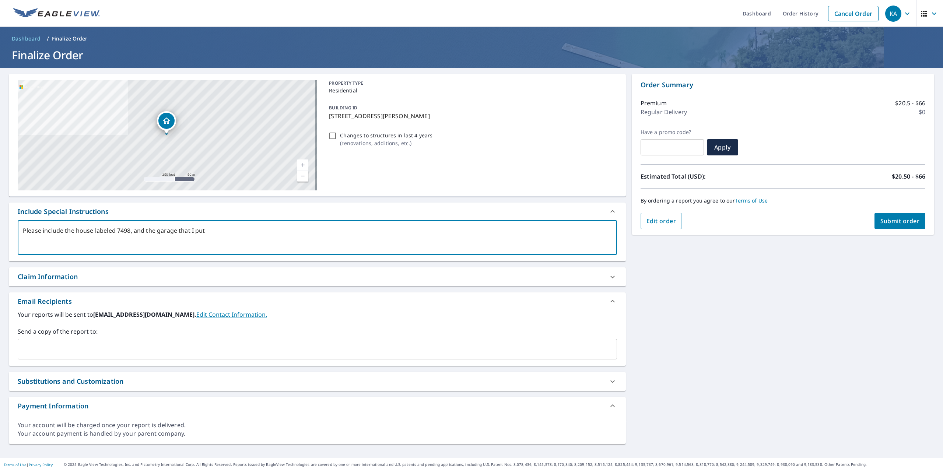
type textarea "x"
type textarea "Please include the house labeled 7498, and the garage that I put th"
type textarea "x"
type textarea "Please include the house labeled 7498, and the garage that I put the"
type textarea "x"
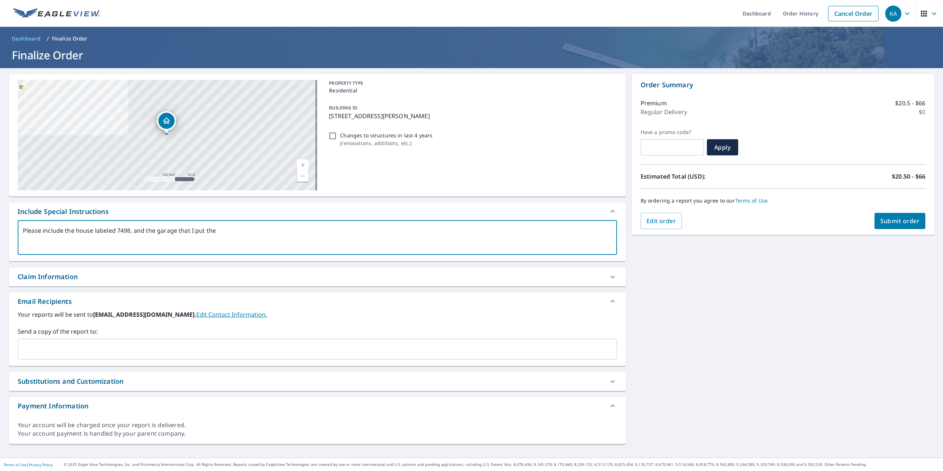
type textarea "Please include the house labeled 7498, and the garage that I put the"
type textarea "x"
type textarea "Please include the house labeled 7498, and the garage that I put the a"
type textarea "x"
type textarea "Please include the house labeled 7498, and the garage that I put the ac"
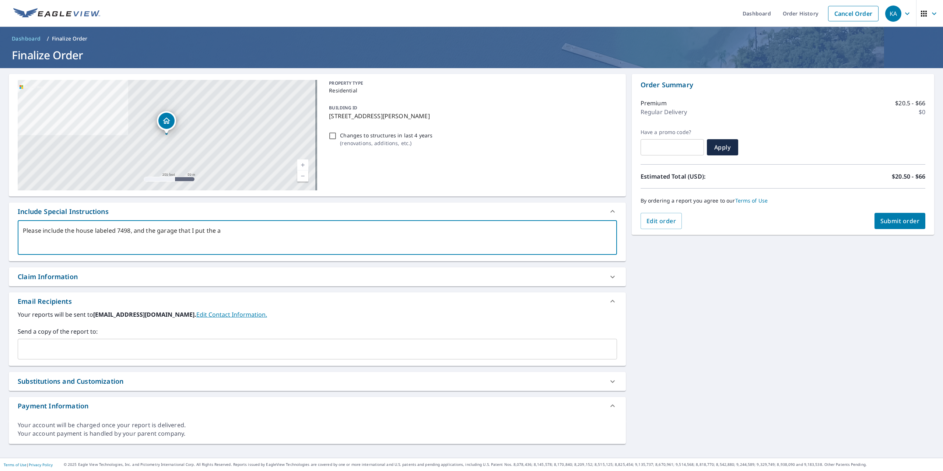
type textarea "x"
type textarea "Please include the house labeled 7498, and the garage that I put the act"
type textarea "x"
type textarea "Please include the house labeled 7498, and the garage that I put the actu"
type textarea "x"
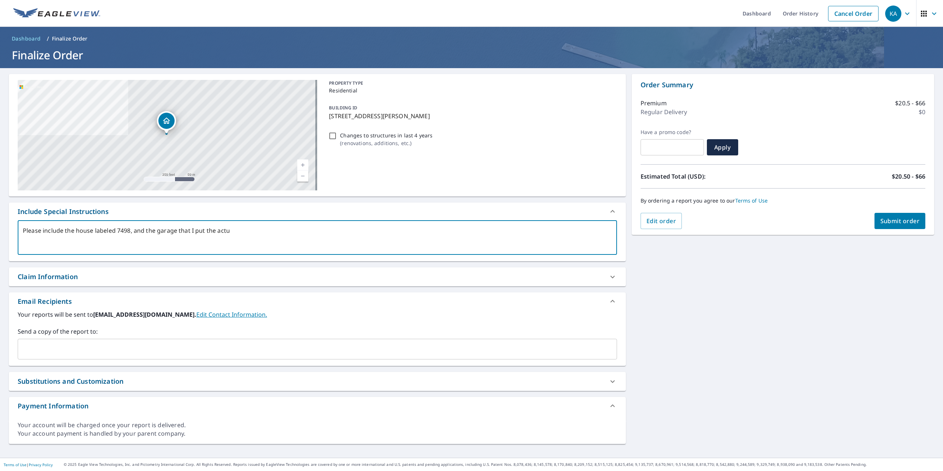
type textarea "Please include the house labeled 7498, and the garage that I put the actua"
type textarea "x"
type textarea "Please include the house labeled 7498, and the garage that I put the actual"
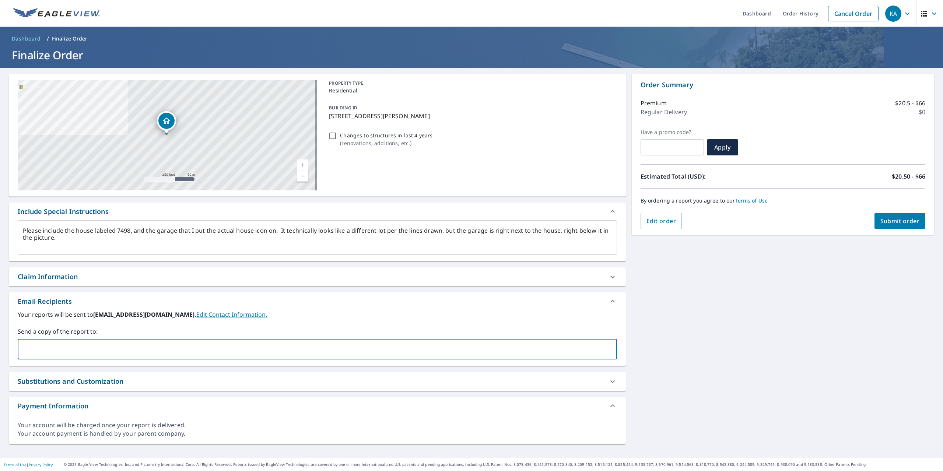
click at [161, 352] on input "text" at bounding box center [312, 349] width 582 height 14
click at [139, 347] on input "text" at bounding box center [312, 349] width 582 height 14
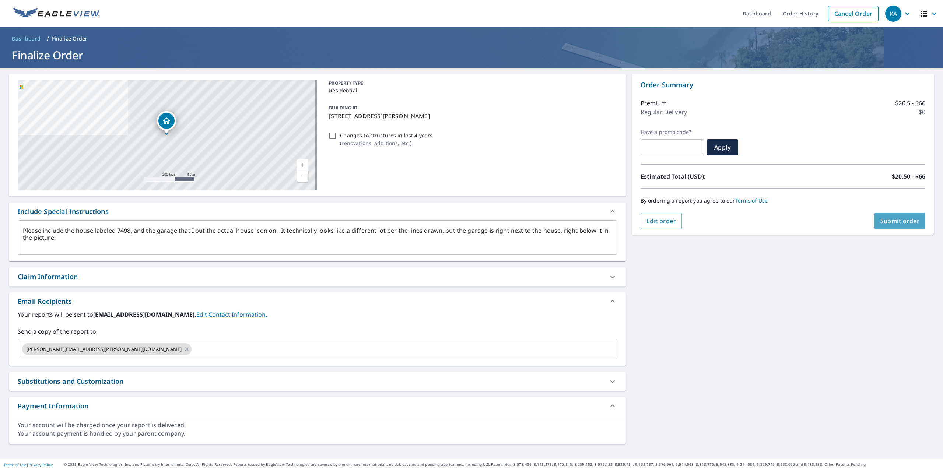
click at [891, 219] on span "Submit order" at bounding box center [900, 221] width 39 height 8
